Goal: Information Seeking & Learning: Learn about a topic

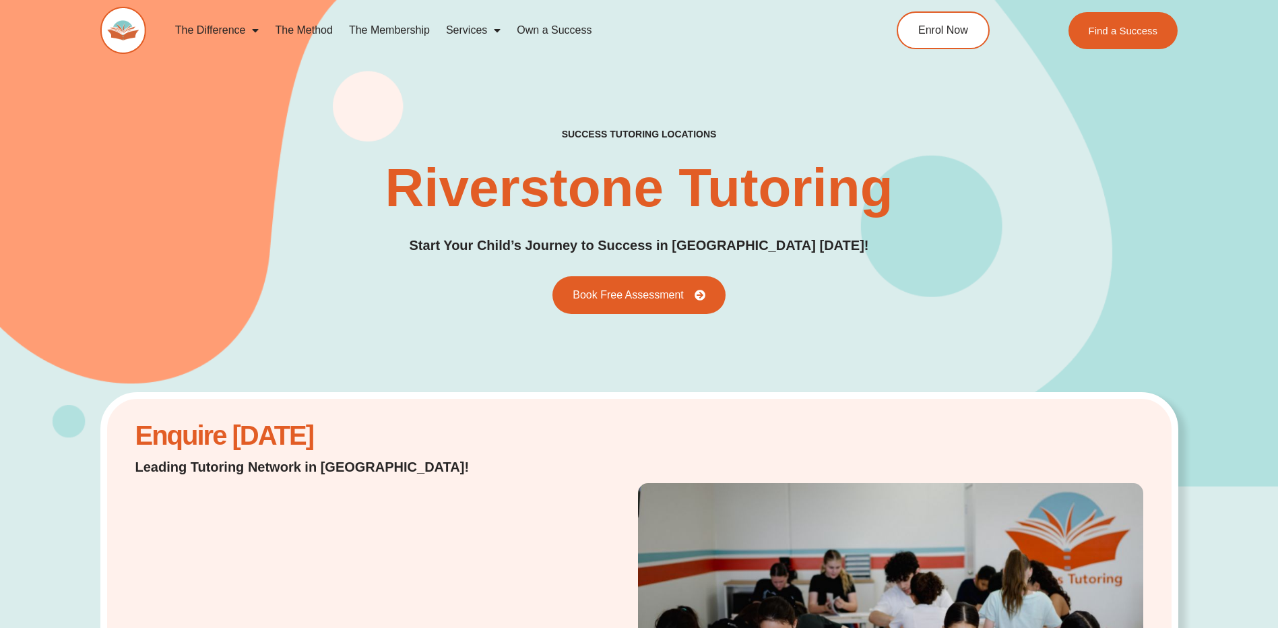
click at [415, 28] on link "The Membership" at bounding box center [389, 30] width 97 height 31
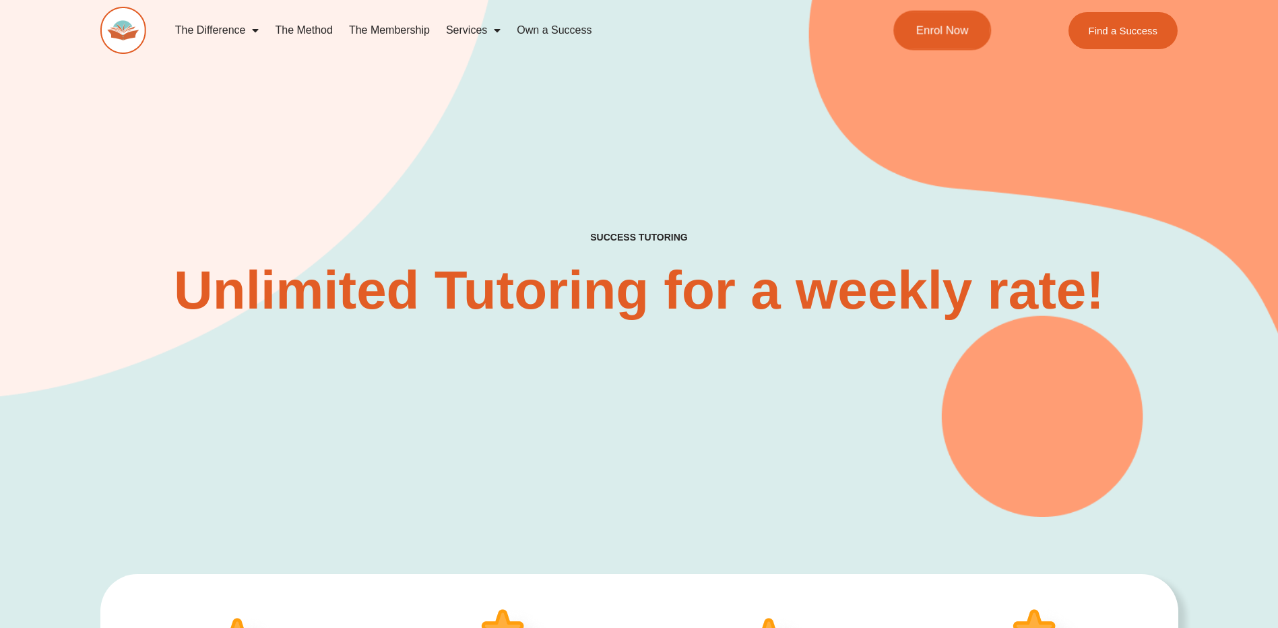
click at [940, 25] on span "Enrol Now" at bounding box center [942, 30] width 53 height 11
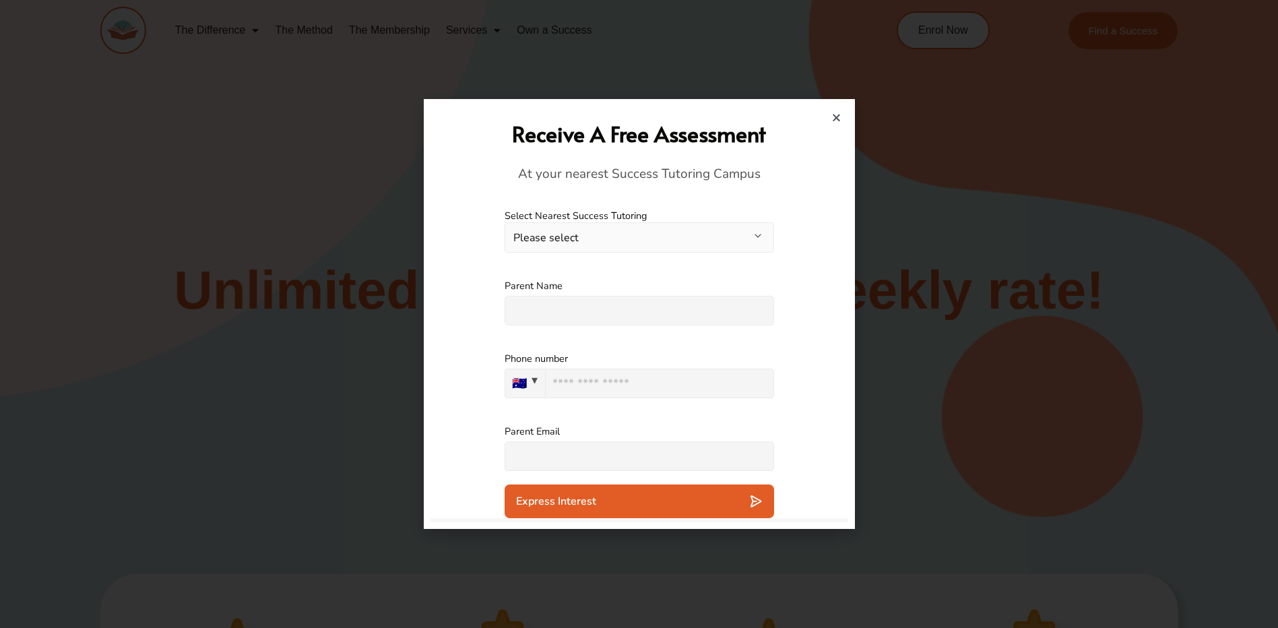
click at [835, 118] on icon "Close" at bounding box center [836, 118] width 10 height 10
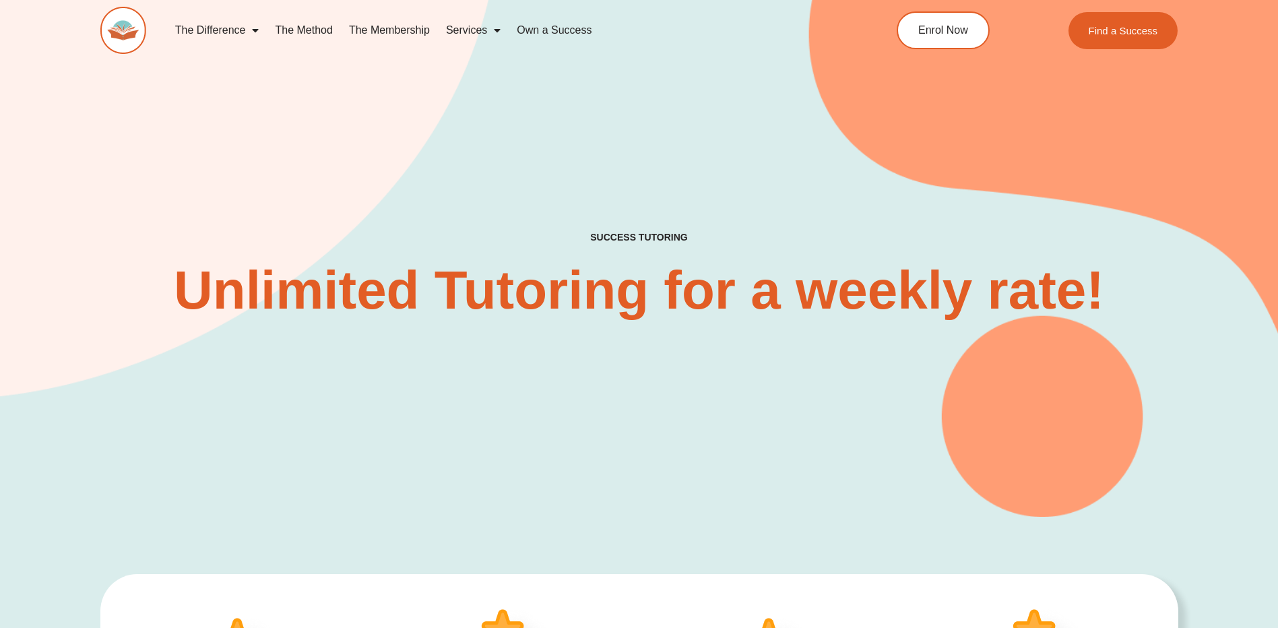
click at [724, 474] on div "SUCCESS TUTORING​ Unlimited Tutoring for a weekly rate!" at bounding box center [639, 236] width 1078 height 561
click at [1112, 61] on div "The Difference Personalised Program Inspirational Tutors Motivational Learning …" at bounding box center [639, 38] width 1078 height 77
click at [821, 160] on div "SUCCESS TUTORING​ Unlimited Tutoring for a weekly rate!" at bounding box center [639, 236] width 1078 height 561
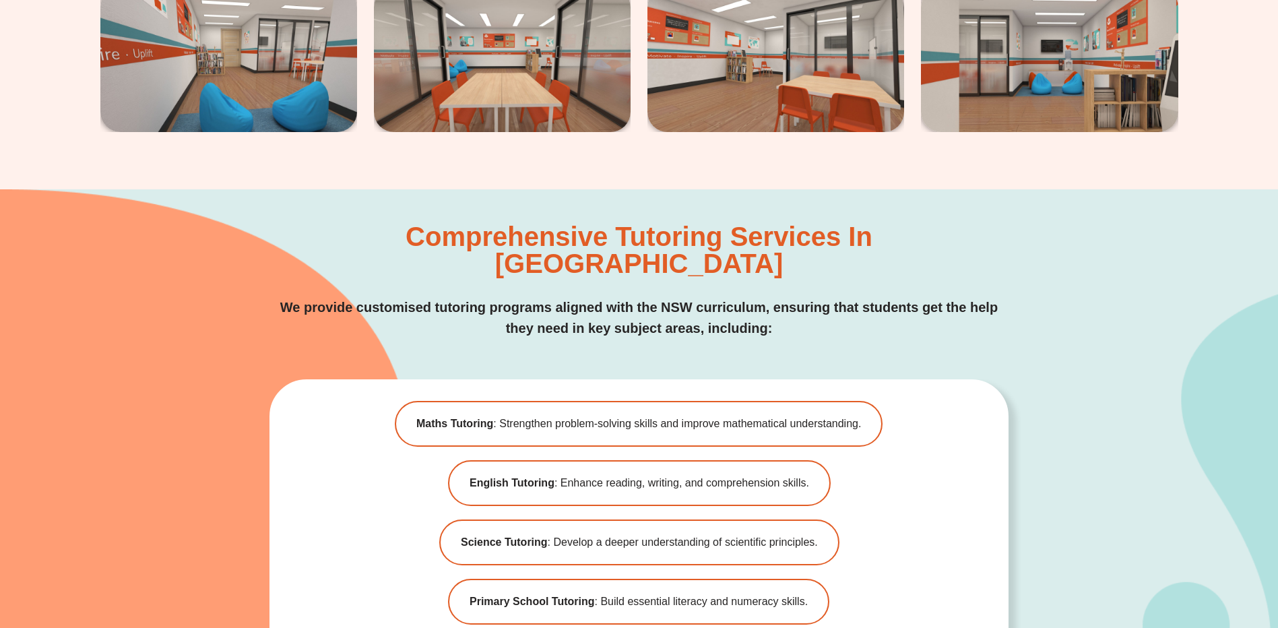
scroll to position [3705, 0]
